Goal: Information Seeking & Learning: Learn about a topic

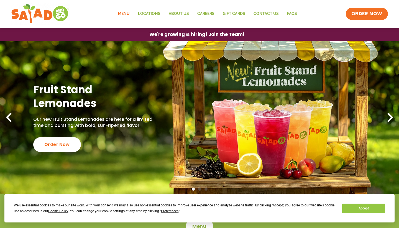
click at [131, 13] on link "Menu" at bounding box center [124, 13] width 20 height 13
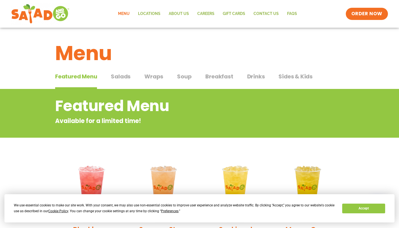
click at [126, 75] on span "Salads" at bounding box center [121, 76] width 20 height 8
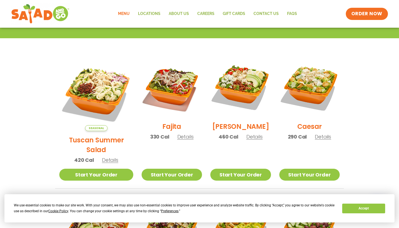
scroll to position [129, 0]
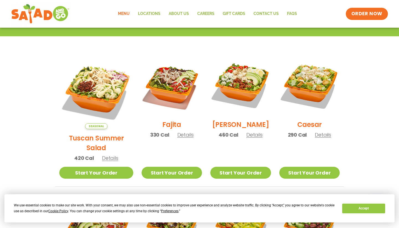
click at [178, 138] on span "Details" at bounding box center [185, 134] width 16 height 7
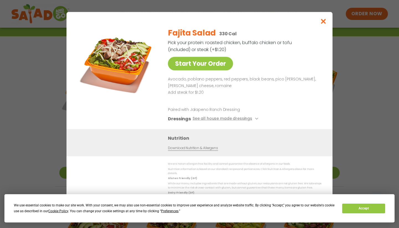
click at [322, 23] on icon "Close modal" at bounding box center [323, 21] width 7 height 6
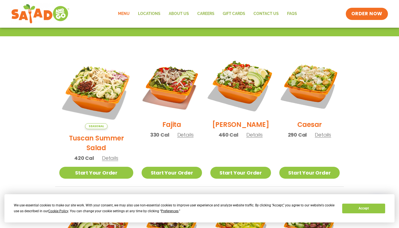
click at [247, 82] on img at bounding box center [240, 85] width 71 height 71
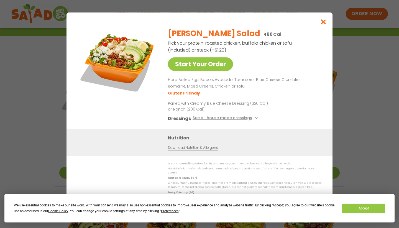
click at [323, 24] on icon "Close modal" at bounding box center [323, 22] width 7 height 6
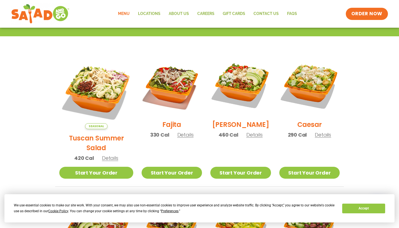
click at [318, 138] on span "Details" at bounding box center [323, 134] width 16 height 7
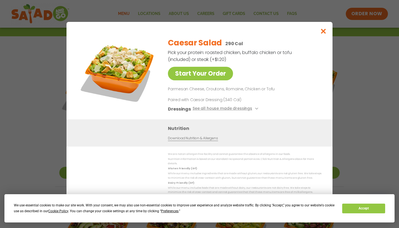
click at [323, 34] on icon "Close modal" at bounding box center [323, 31] width 7 height 6
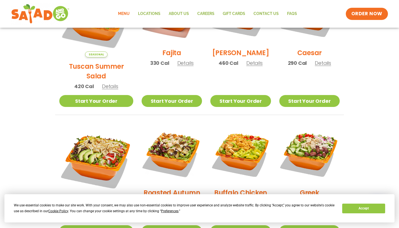
scroll to position [215, 0]
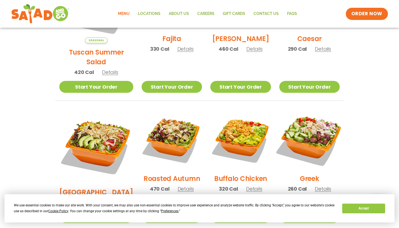
click at [303, 134] on img at bounding box center [309, 139] width 71 height 71
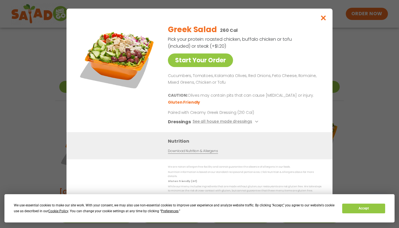
click at [325, 21] on icon "Close modal" at bounding box center [323, 18] width 7 height 6
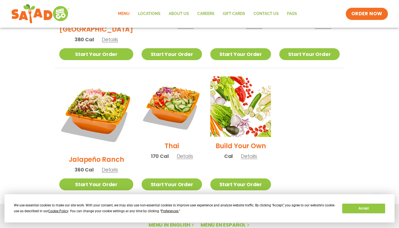
scroll to position [377, 0]
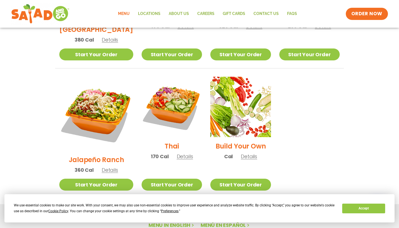
click at [177, 153] on span "Details" at bounding box center [185, 156] width 16 height 7
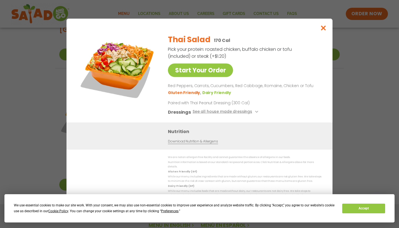
click at [321, 31] on icon "Close modal" at bounding box center [323, 28] width 7 height 6
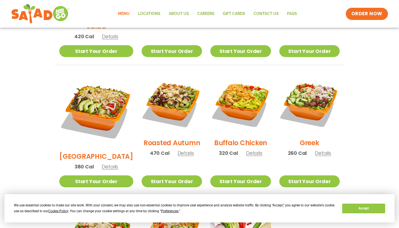
scroll to position [251, 0]
click at [178, 150] on span "Details" at bounding box center [186, 153] width 16 height 7
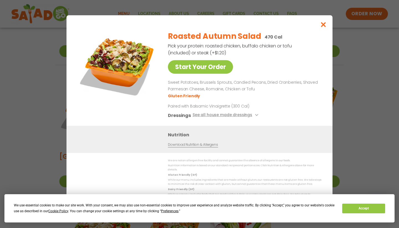
click at [174, 212] on span "Preferences" at bounding box center [169, 211] width 17 height 4
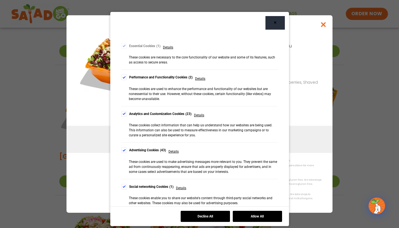
scroll to position [47, 0]
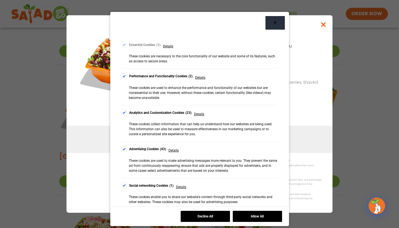
click at [124, 147] on div "Cookie Consent Preferences" at bounding box center [124, 149] width 6 height 6
click at [123, 184] on div "Cookie Consent Preferences" at bounding box center [124, 186] width 6 height 6
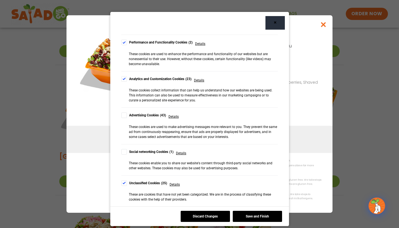
scroll to position [81, 0]
click at [124, 183] on div "Cookie Consent Preferences" at bounding box center [124, 184] width 6 height 6
click at [248, 216] on button "Save and Finish" at bounding box center [257, 216] width 49 height 11
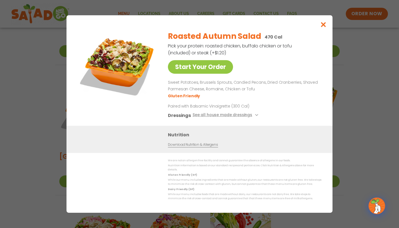
click at [323, 26] on icon "Close modal" at bounding box center [323, 25] width 7 height 6
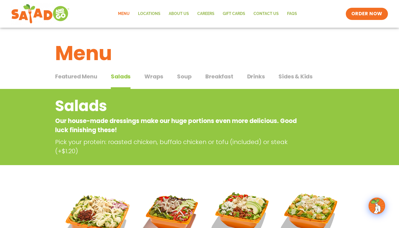
scroll to position [0, 0]
click at [289, 77] on span "Sides & Kids" at bounding box center [295, 76] width 34 height 8
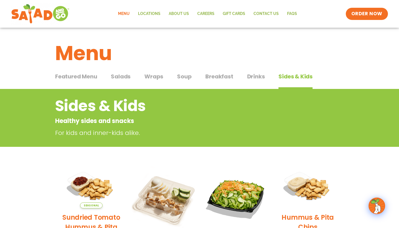
click at [125, 76] on span "Salads" at bounding box center [121, 76] width 20 height 8
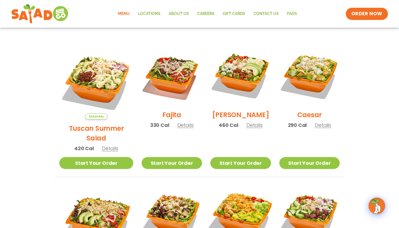
scroll to position [139, 0]
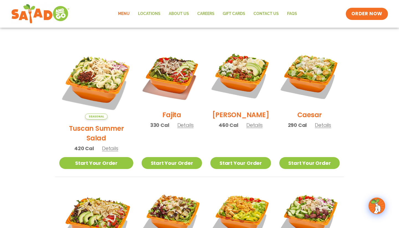
click at [250, 129] on span "Details" at bounding box center [254, 125] width 16 height 7
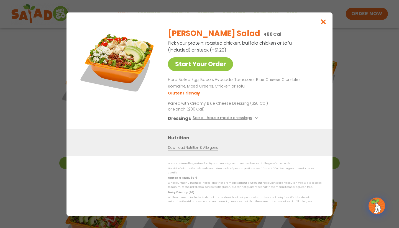
click at [255, 119] on icon at bounding box center [256, 118] width 2 height 2
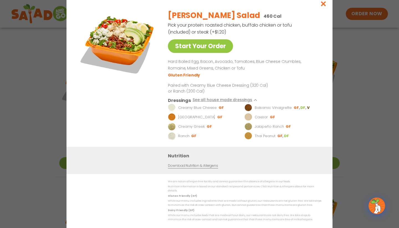
click at [170, 139] on img at bounding box center [172, 136] width 8 height 8
click at [185, 168] on link "Download Nutrition & Allergens" at bounding box center [193, 165] width 50 height 5
click at [323, 7] on icon "Close modal" at bounding box center [323, 4] width 7 height 6
